Goal: Contribute content

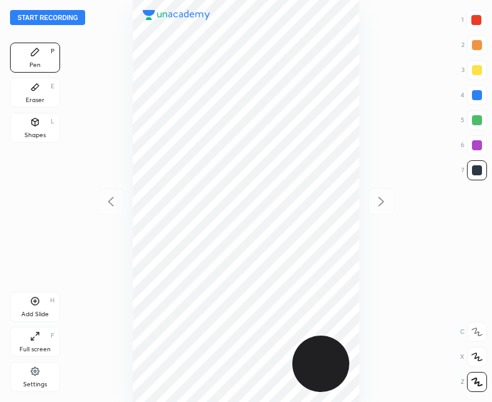
scroll to position [402, 292]
click at [35, 18] on button "Start recording" at bounding box center [47, 17] width 75 height 15
click at [40, 301] on div "Add Slide H" at bounding box center [35, 307] width 50 height 30
click at [114, 199] on icon at bounding box center [110, 201] width 15 height 15
click at [47, 301] on div "Add Slide H" at bounding box center [35, 307] width 50 height 30
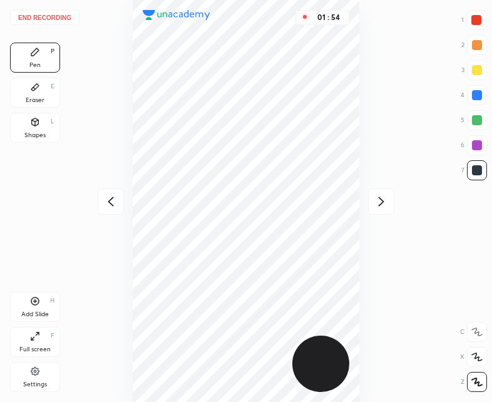
click at [113, 200] on icon at bounding box center [110, 201] width 15 height 15
click at [386, 211] on div at bounding box center [381, 202] width 26 height 26
click at [113, 199] on icon at bounding box center [110, 201] width 15 height 15
click at [383, 202] on icon at bounding box center [381, 201] width 6 height 9
click at [117, 200] on icon at bounding box center [110, 201] width 15 height 15
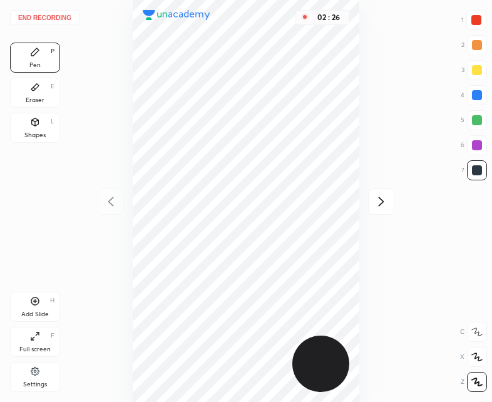
click at [383, 198] on icon at bounding box center [381, 201] width 15 height 15
click at [107, 202] on icon at bounding box center [110, 201] width 15 height 15
click at [104, 201] on div "02 : 41" at bounding box center [246, 201] width 292 height 402
click at [385, 199] on icon at bounding box center [381, 201] width 15 height 15
click at [53, 18] on button "End recording" at bounding box center [45, 17] width 70 height 15
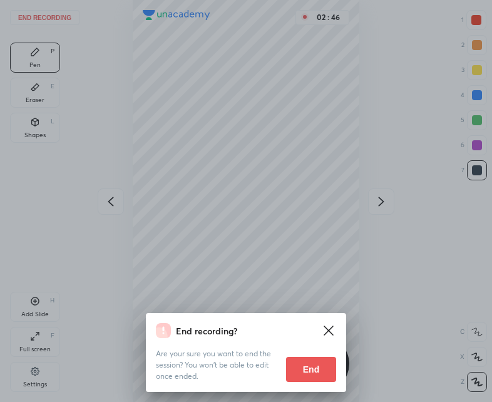
click at [309, 371] on button "End" at bounding box center [311, 369] width 50 height 25
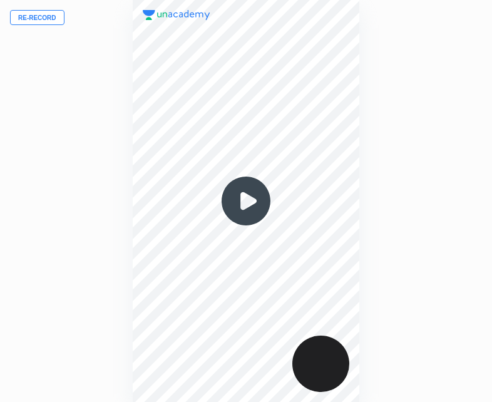
click at [246, 214] on img at bounding box center [246, 201] width 60 height 60
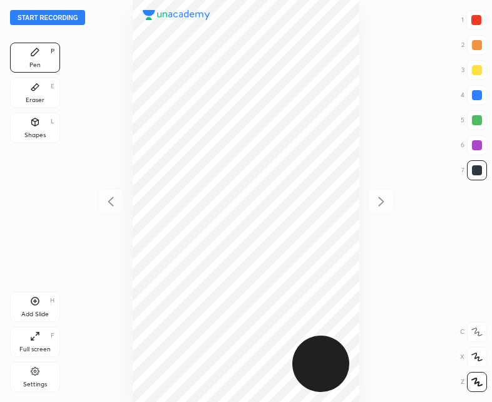
scroll to position [402, 292]
